Goal: Task Accomplishment & Management: Manage account settings

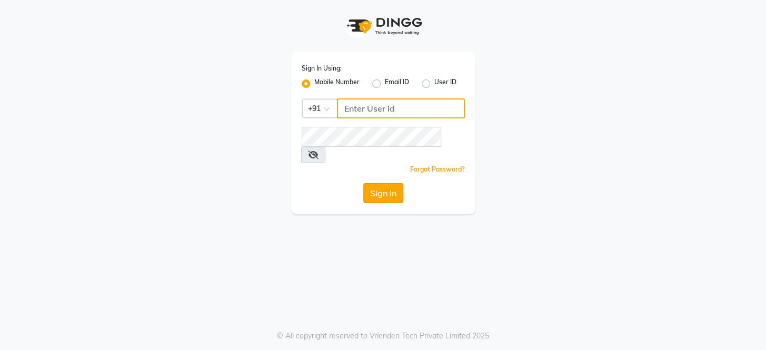
type input "8351088026"
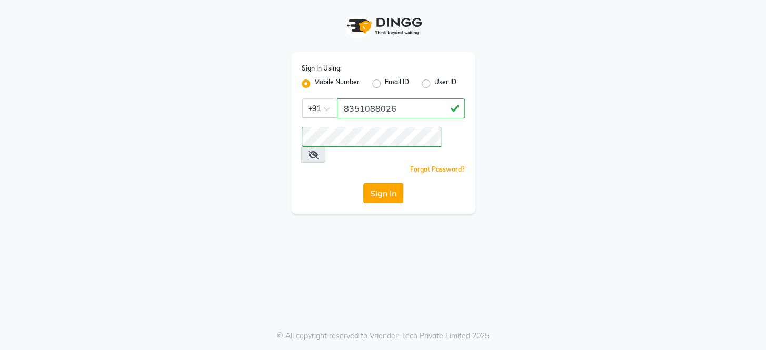
click at [390, 183] on button "Sign In" at bounding box center [383, 193] width 40 height 20
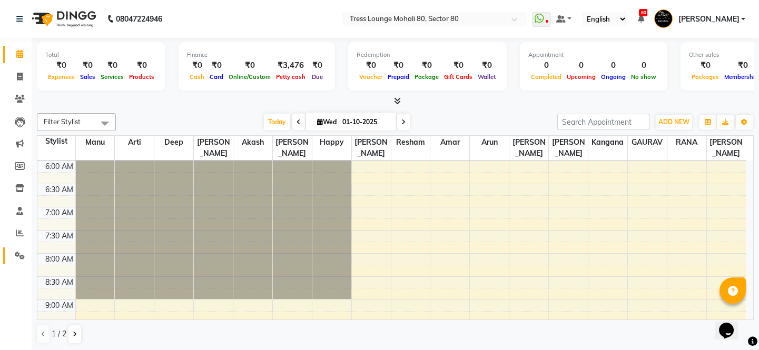
click at [22, 248] on link "Settings" at bounding box center [15, 256] width 25 height 17
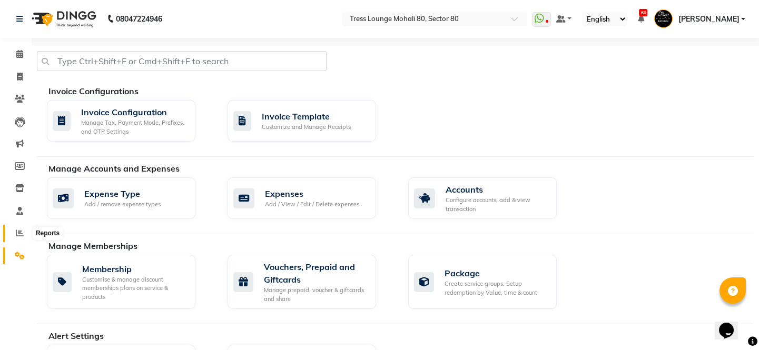
click at [21, 231] on icon at bounding box center [20, 233] width 8 height 8
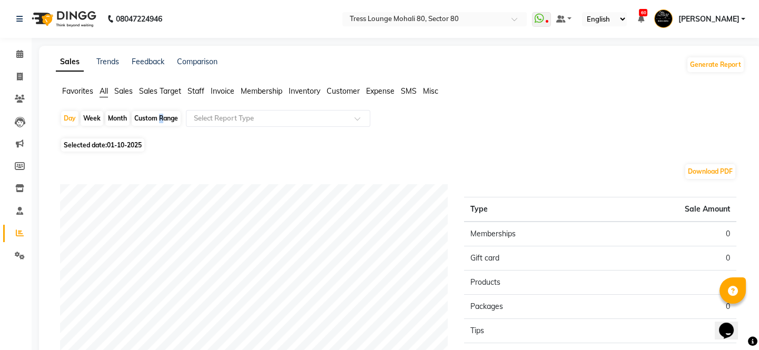
drag, startPoint x: 158, startPoint y: 128, endPoint x: 158, endPoint y: 117, distance: 11.1
click at [158, 117] on div "Day Week Month Custom Range Select Report Type" at bounding box center [400, 122] width 681 height 25
click at [158, 117] on div "Custom Range" at bounding box center [156, 118] width 49 height 15
select select "10"
select select "2025"
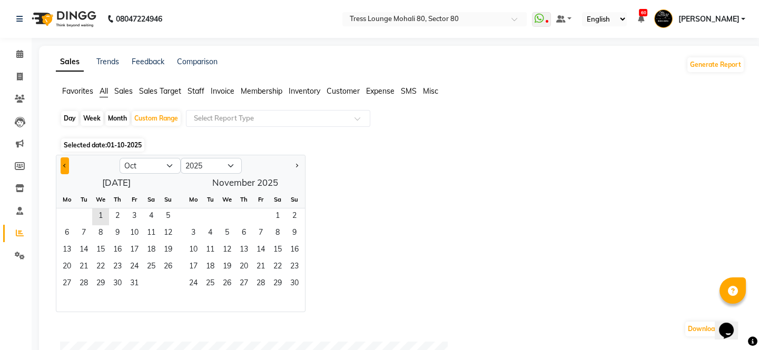
click at [62, 163] on button "Previous month" at bounding box center [65, 166] width 8 height 17
select select "9"
click at [82, 289] on span "30" at bounding box center [83, 284] width 17 height 17
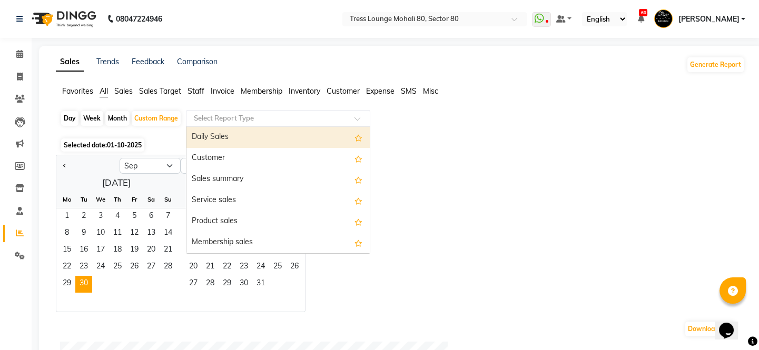
click at [272, 124] on div "Select Report Type" at bounding box center [278, 118] width 184 height 17
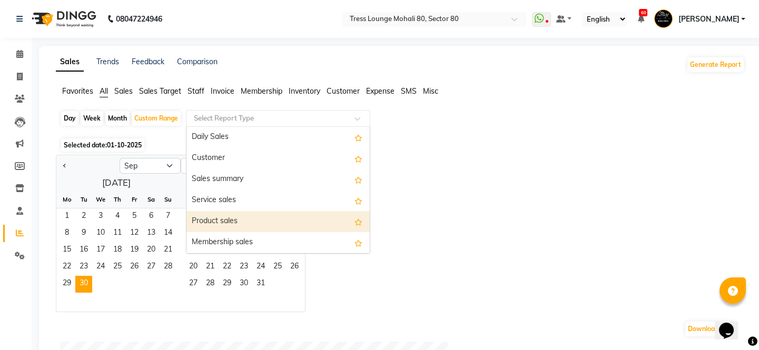
click at [245, 221] on div "Product sales" at bounding box center [277, 221] width 183 height 21
